Goal: Task Accomplishment & Management: Manage account settings

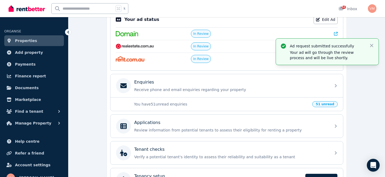
scroll to position [127, 0]
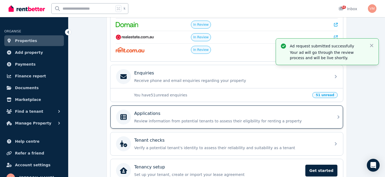
click at [196, 122] on p "Review information from potential tenants to assess their eligibility for renti…" at bounding box center [231, 120] width 194 height 5
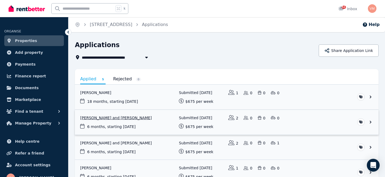
click at [115, 116] on link "View application: Jessica Winlaw and Jake Guy" at bounding box center [227, 122] width 304 height 25
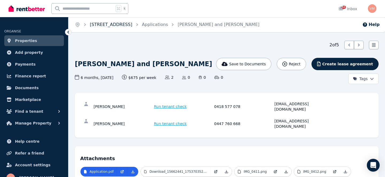
click at [116, 24] on link "[STREET_ADDRESS]" at bounding box center [111, 24] width 43 height 5
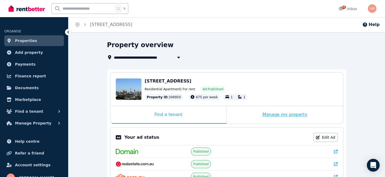
click at [278, 108] on div "Manage my property" at bounding box center [285, 115] width 116 height 18
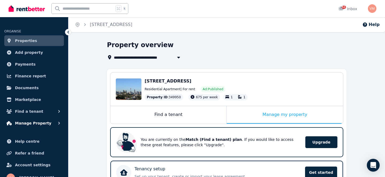
click at [25, 120] on span "Manage Property" at bounding box center [33, 123] width 36 height 6
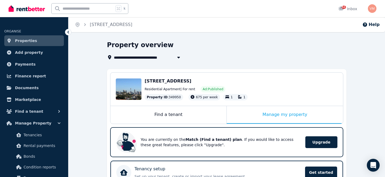
click at [194, 76] on div "Edit [STREET_ADDRESS] 2021 Residential Apartment | For rent Ad: Published Prope…" at bounding box center [226, 88] width 233 height 33
click at [30, 40] on span "Properties" at bounding box center [26, 40] width 22 height 6
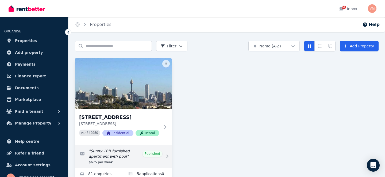
click at [147, 158] on link "Edit listing: Sunny 1BR furnished apartment with pool" at bounding box center [123, 156] width 97 height 22
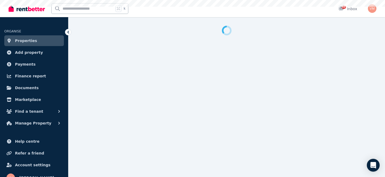
select select "**********"
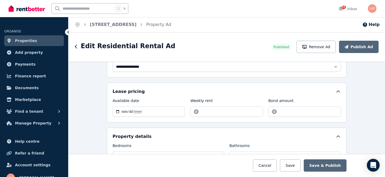
scroll to position [152, 0]
